Goal: Transaction & Acquisition: Book appointment/travel/reservation

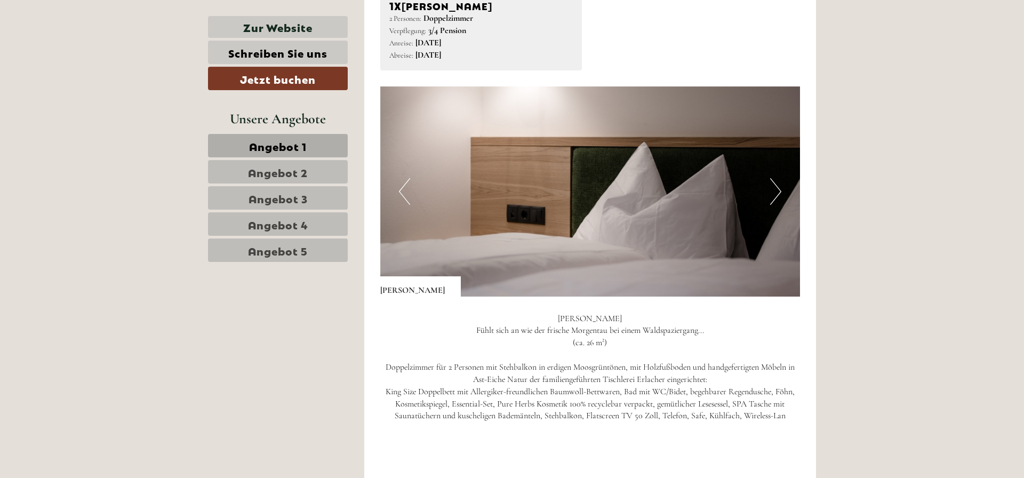
scroll to position [1469, 0]
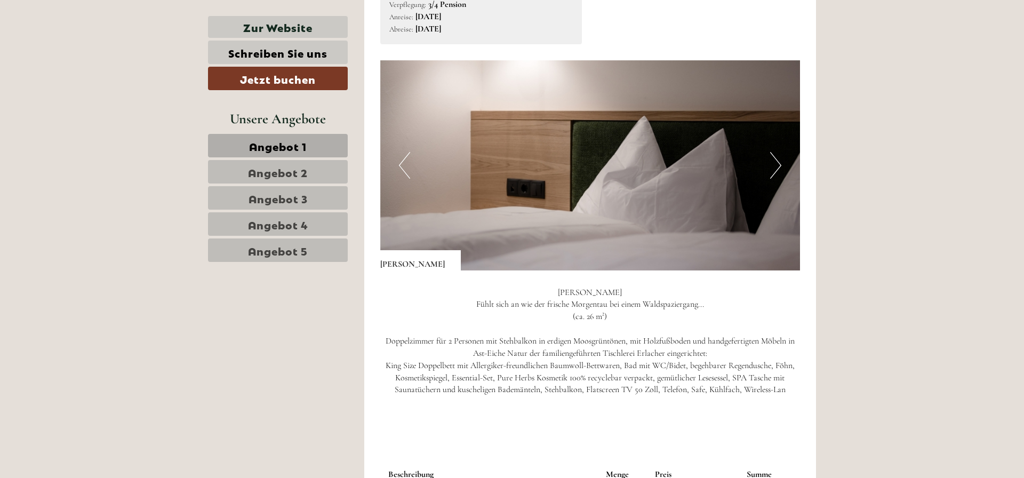
click at [773, 165] on button "Next" at bounding box center [775, 165] width 11 height 27
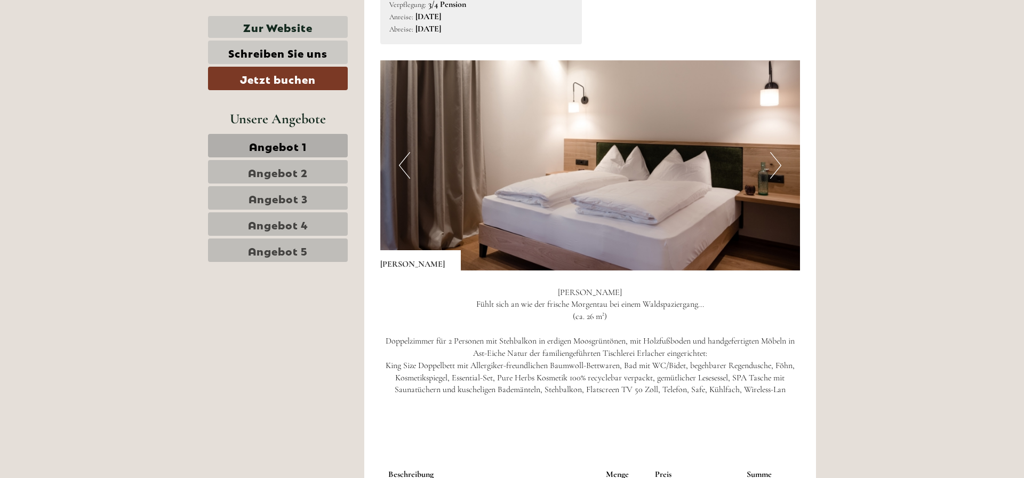
click at [778, 165] on button "Next" at bounding box center [775, 165] width 11 height 27
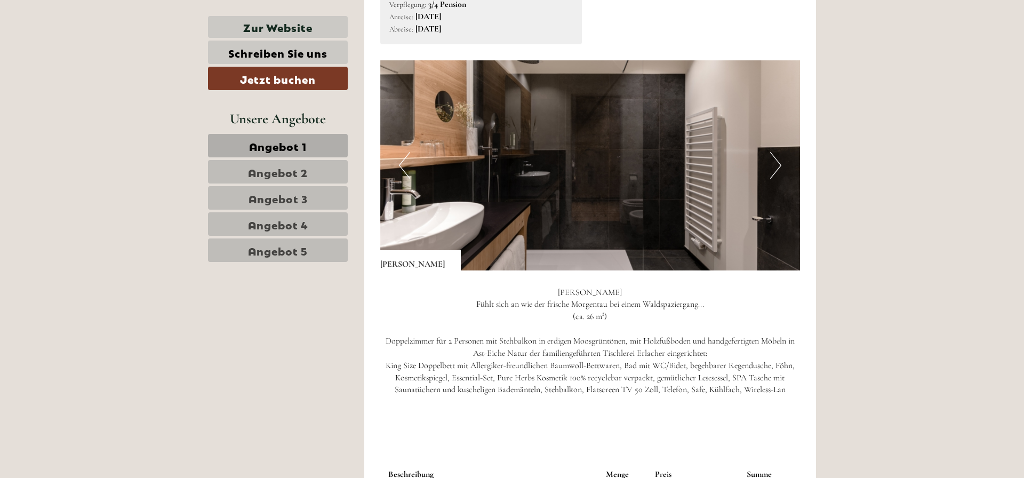
click at [778, 165] on button "Next" at bounding box center [775, 165] width 11 height 27
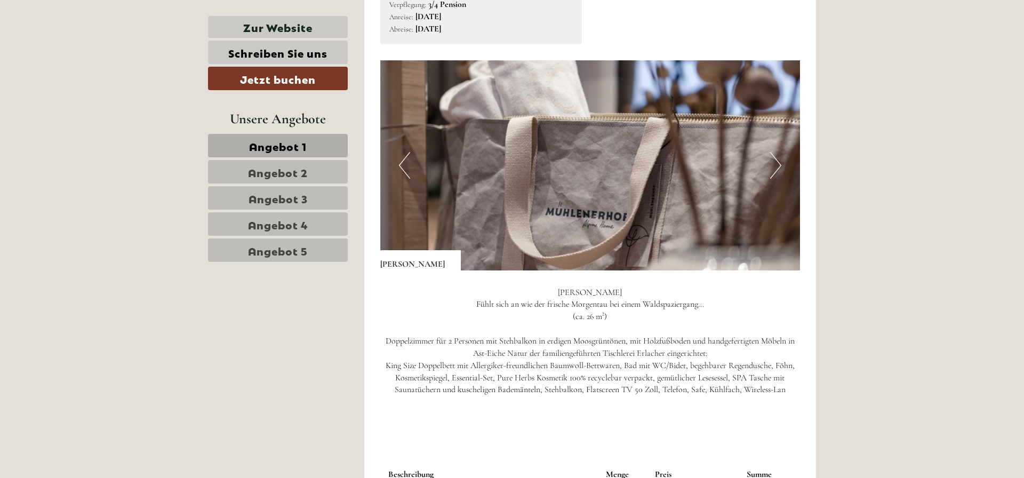
click at [778, 165] on button "Next" at bounding box center [775, 165] width 11 height 27
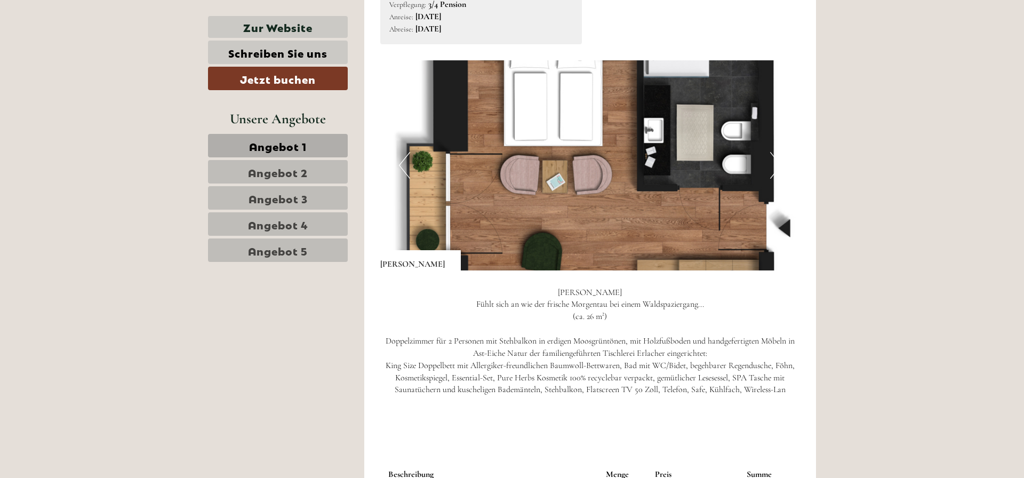
click at [778, 165] on button "Next" at bounding box center [775, 165] width 11 height 27
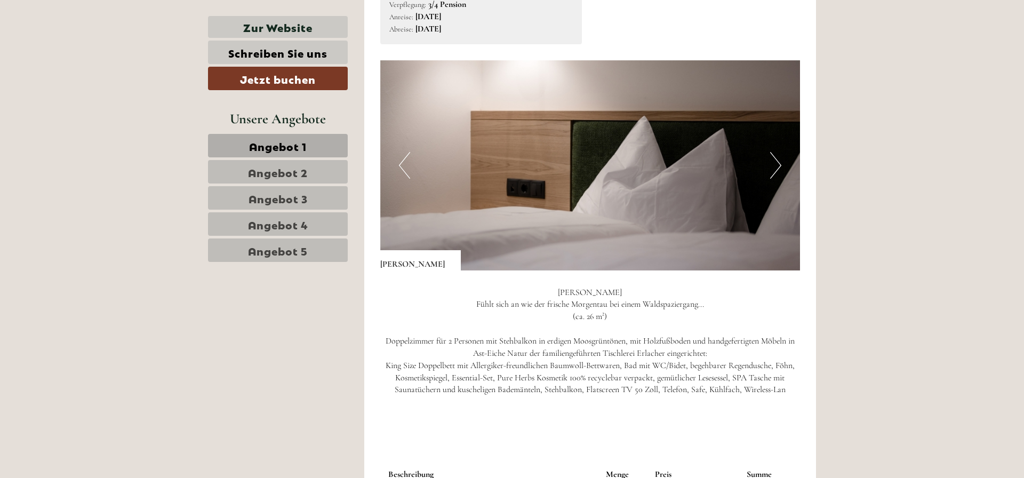
click at [778, 165] on button "Next" at bounding box center [775, 165] width 11 height 27
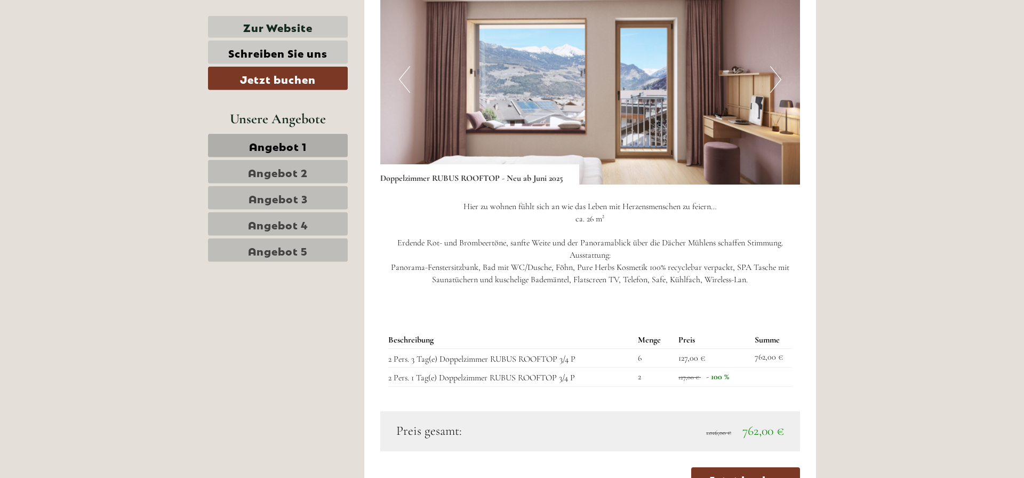
scroll to position [816, 0]
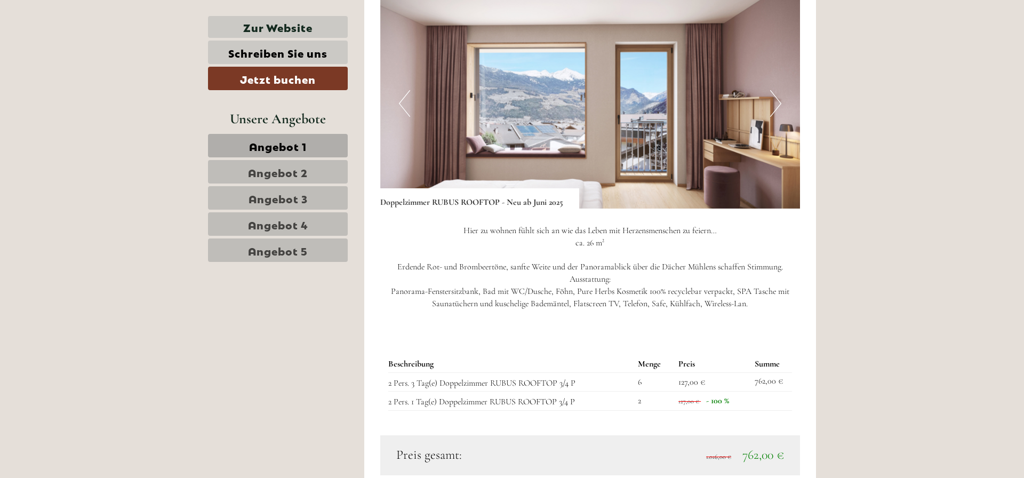
click at [776, 100] on button "Next" at bounding box center [775, 103] width 11 height 27
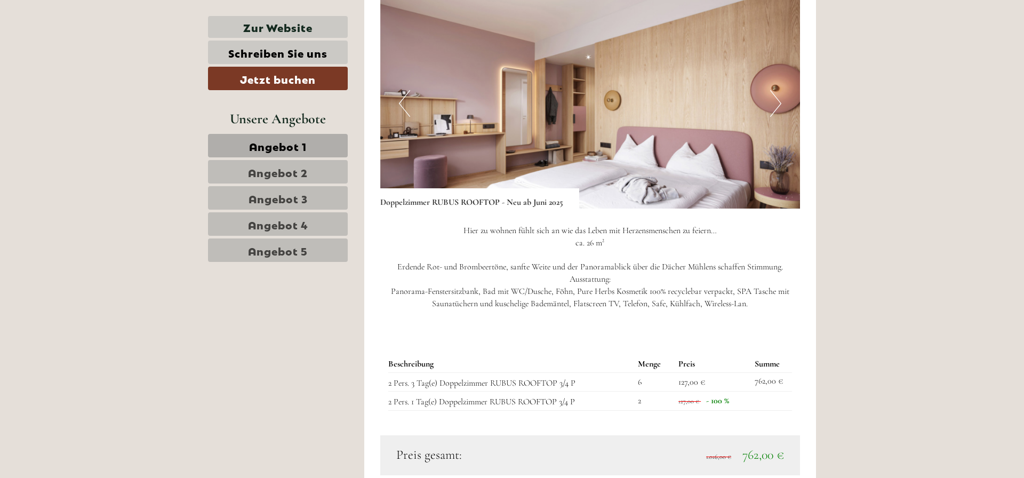
click at [776, 99] on button "Next" at bounding box center [775, 103] width 11 height 27
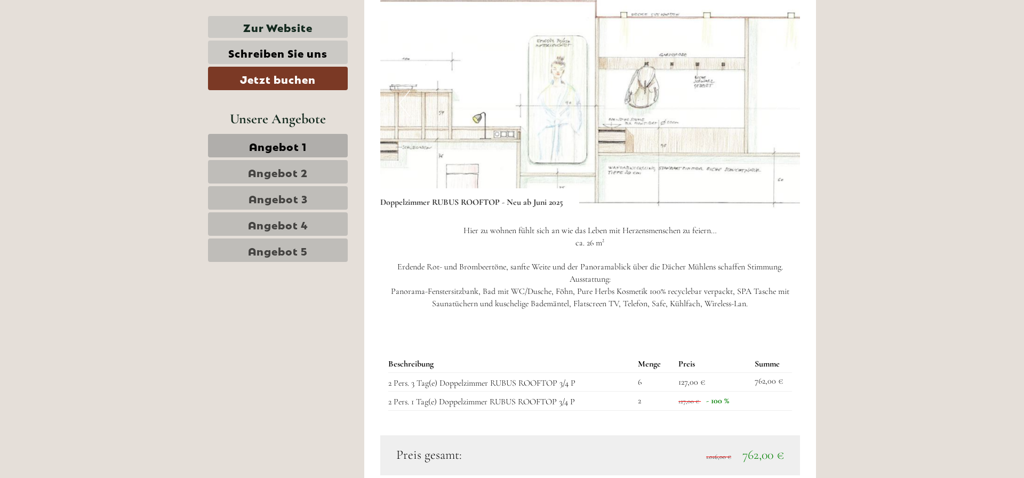
click at [776, 99] on button "Next" at bounding box center [775, 103] width 11 height 27
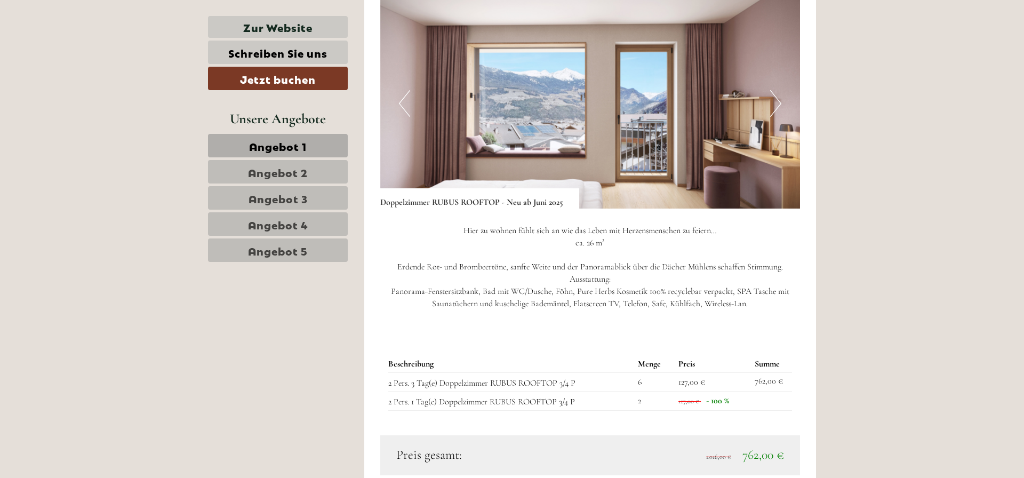
click at [776, 99] on button "Next" at bounding box center [775, 103] width 11 height 27
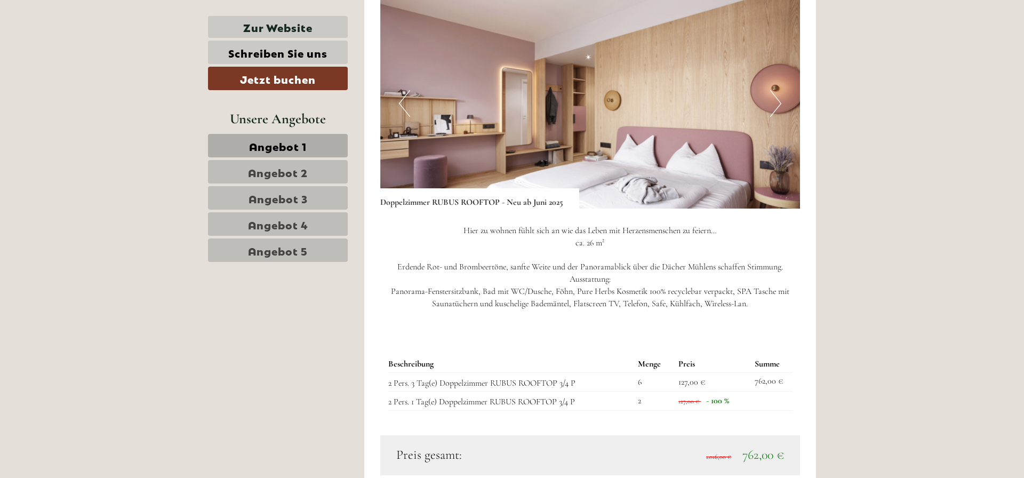
click at [776, 99] on button "Next" at bounding box center [775, 103] width 11 height 27
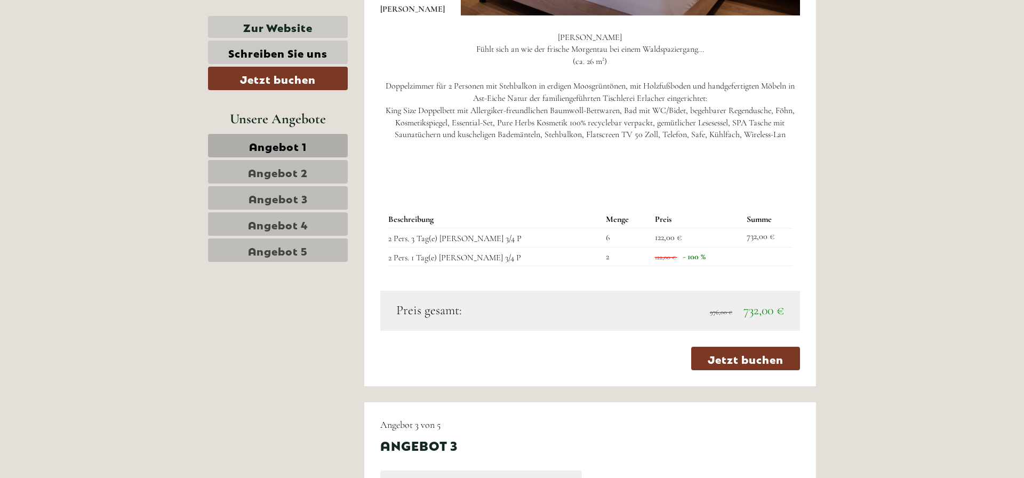
scroll to position [1741, 0]
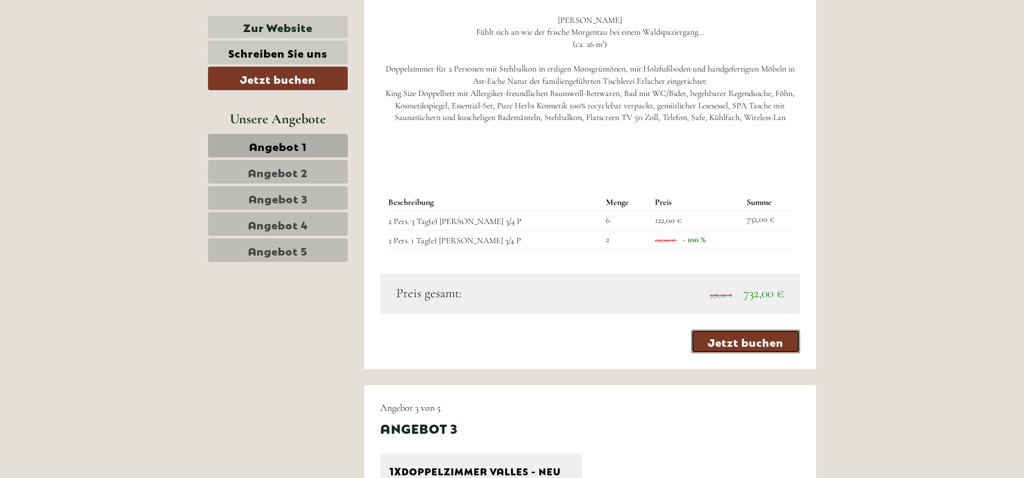
click at [749, 340] on link "Jetzt buchen" at bounding box center [745, 341] width 109 height 23
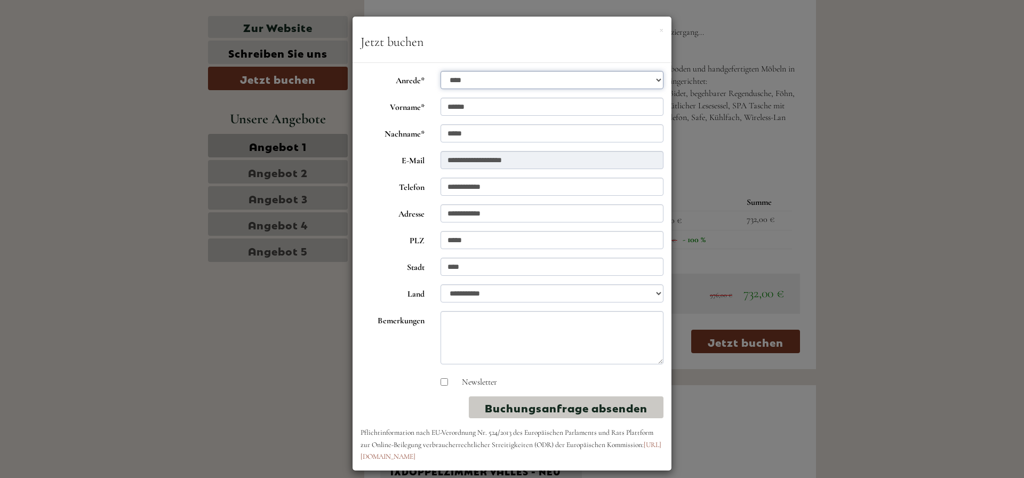
click at [441, 71] on select "**********" at bounding box center [553, 80] width 224 height 18
click option "****" at bounding box center [0, 0] width 0 height 0
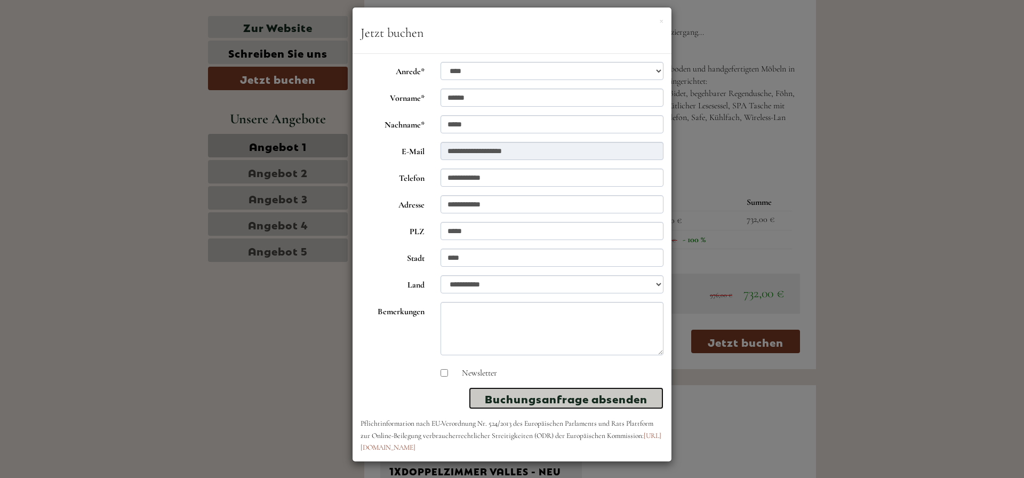
click at [566, 397] on button "Buchungsanfrage absenden" at bounding box center [566, 398] width 195 height 22
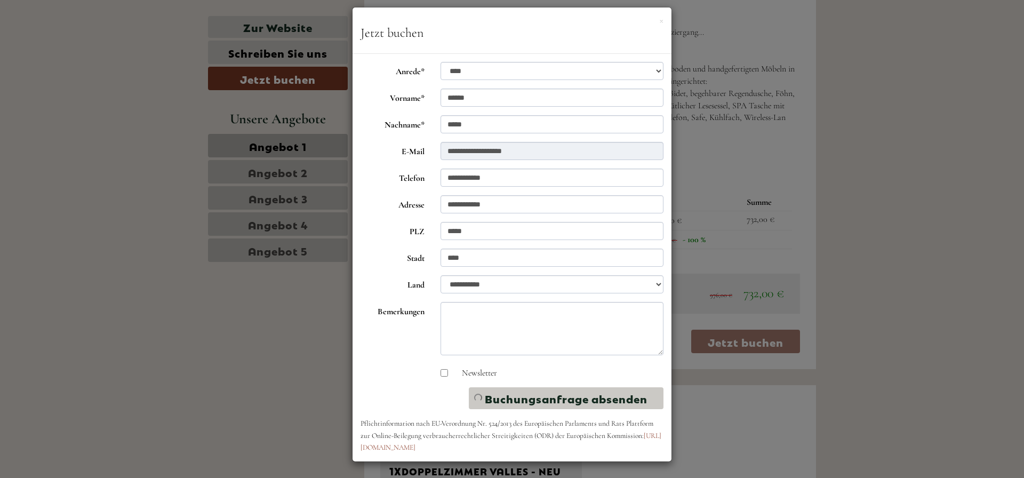
scroll to position [0, 0]
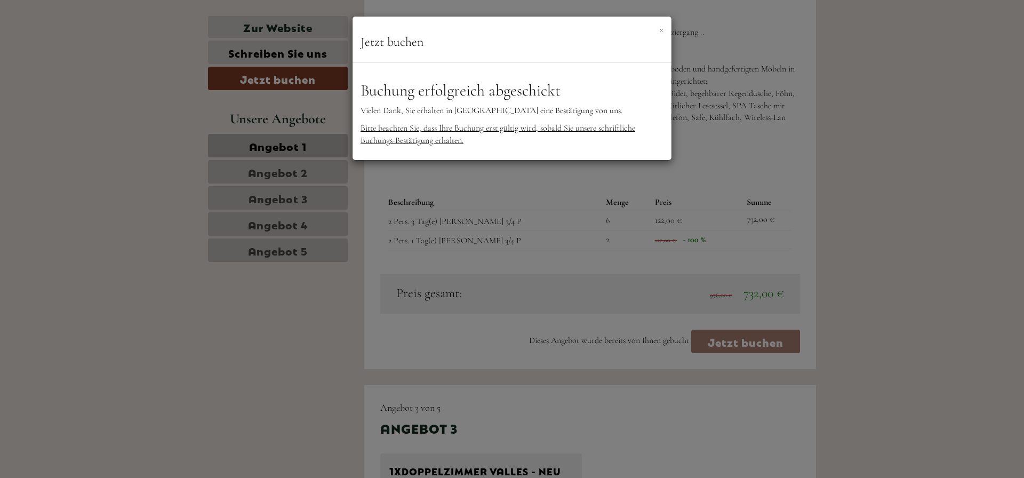
click at [662, 28] on button "×" at bounding box center [661, 28] width 4 height 11
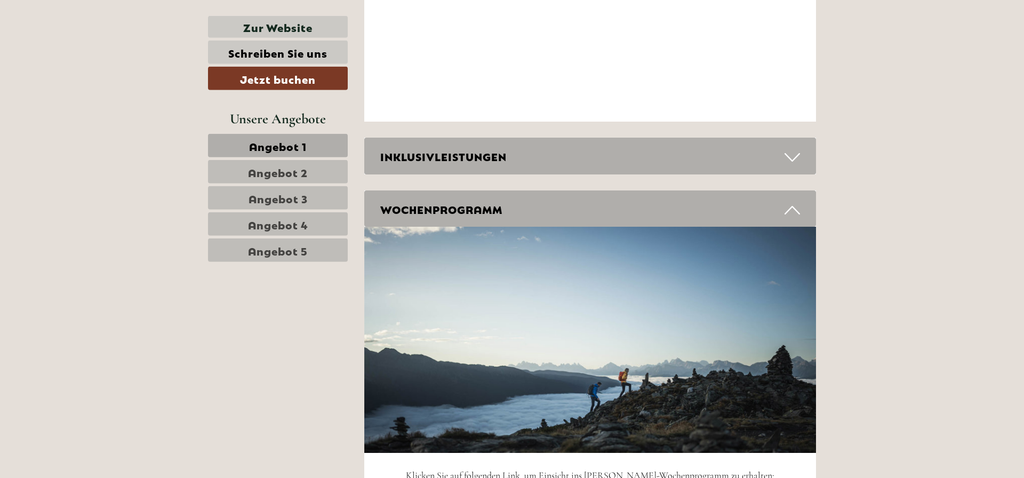
scroll to position [4027, 0]
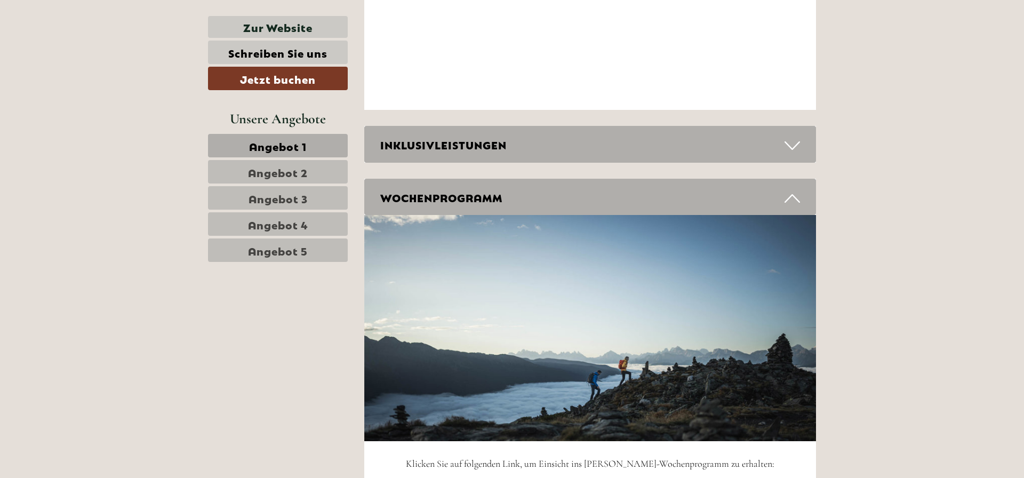
click at [792, 145] on icon at bounding box center [792, 146] width 15 height 18
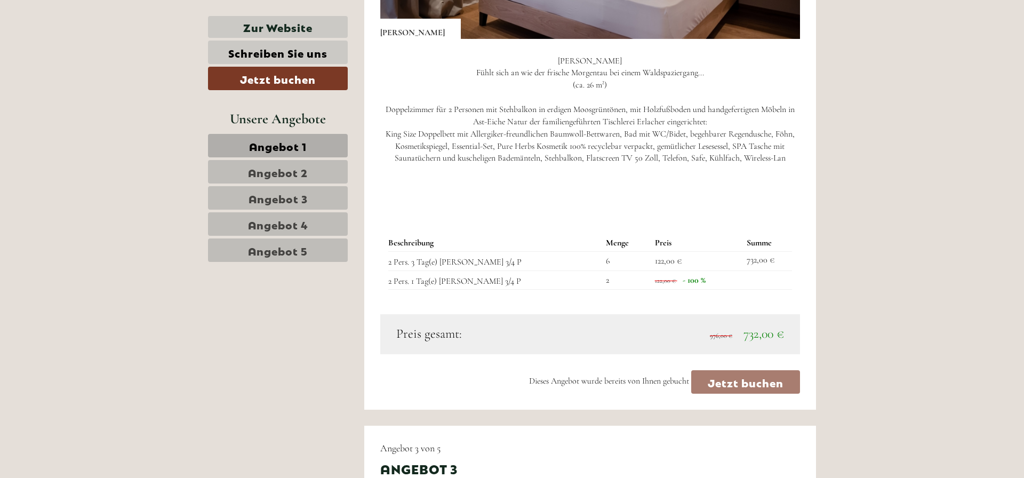
scroll to position [1429, 0]
